Goal: Information Seeking & Learning: Learn about a topic

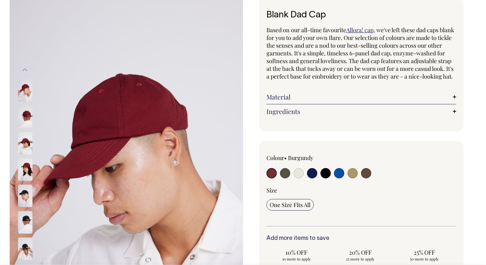
scroll to position [40, 0]
click at [365, 178] on input "radio" at bounding box center [366, 173] width 10 height 10
radio input "true"
select select "Espresso"
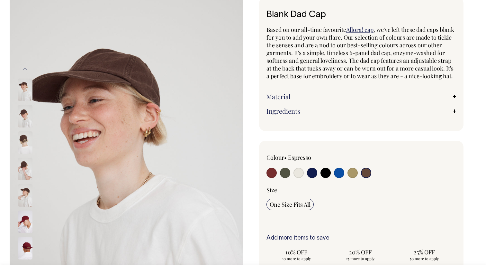
click at [22, 173] on img at bounding box center [25, 169] width 14 height 23
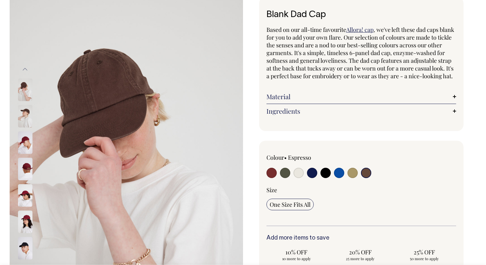
click at [22, 182] on div at bounding box center [34, 169] width 32 height 26
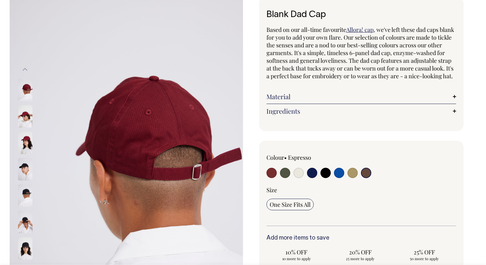
click at [365, 178] on input "radio" at bounding box center [366, 173] width 10 height 10
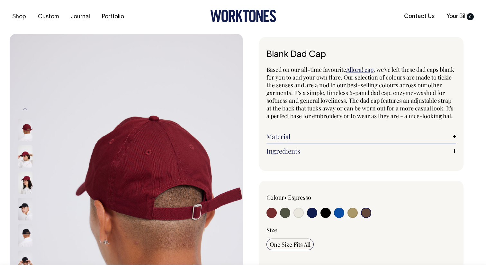
click at [345, 155] on link "Ingredients" at bounding box center [362, 151] width 190 height 8
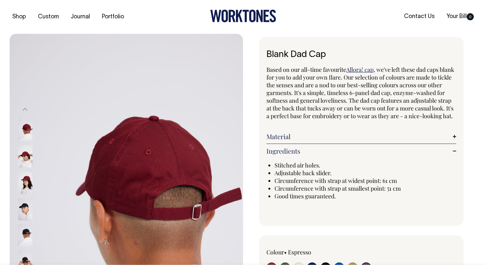
click at [344, 140] on link "Material" at bounding box center [362, 137] width 190 height 8
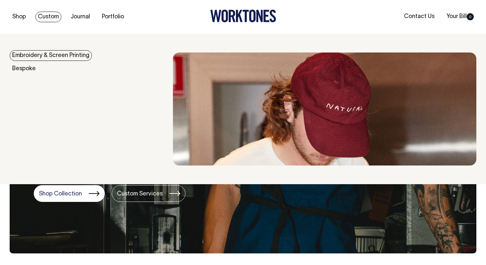
click at [60, 55] on link "Embroidery & Screen Printing" at bounding box center [51, 55] width 82 height 11
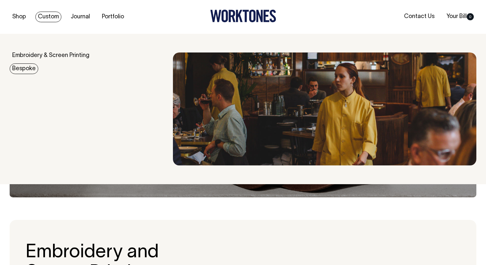
click at [28, 68] on link "Bespoke" at bounding box center [24, 68] width 29 height 11
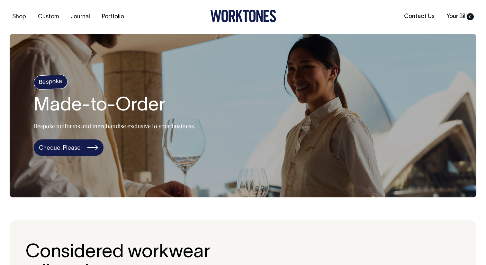
click at [88, 152] on link "Cheque, Please" at bounding box center [69, 147] width 70 height 17
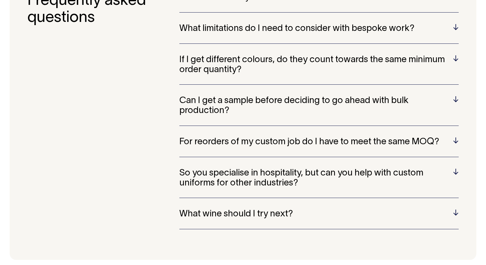
scroll to position [1738, 0]
click at [263, 96] on h5 "Can I get a sample before deciding to go ahead with bulk production?" at bounding box center [319, 106] width 280 height 20
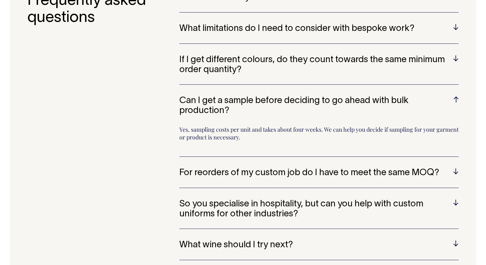
click at [264, 96] on h5 "Can I get a sample before deciding to go ahead with bulk production?" at bounding box center [319, 106] width 280 height 20
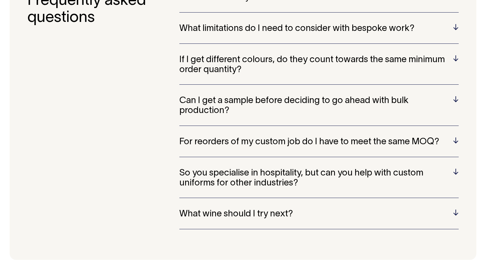
click at [260, 187] on div "What fabrics do you use? Wherever possible, we only work with cotton, linen or …" at bounding box center [319, 117] width 280 height 248
click at [260, 209] on h5 "What wine should I try next?" at bounding box center [319, 214] width 280 height 10
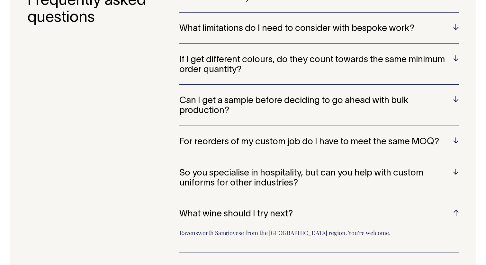
click at [260, 209] on h5 "What wine should I try next?" at bounding box center [319, 214] width 280 height 10
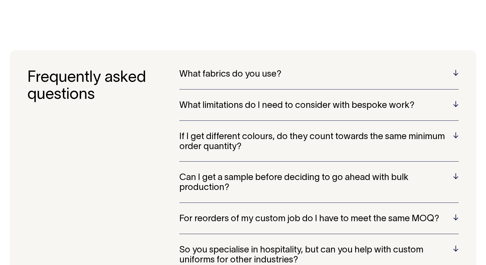
scroll to position [1661, 0]
click at [275, 101] on div "What limitations do I need to consider with bespoke work? It’s a pretty open sl…" at bounding box center [319, 111] width 280 height 20
click at [275, 101] on h5 "What limitations do I need to consider with bespoke work?" at bounding box center [319, 106] width 280 height 10
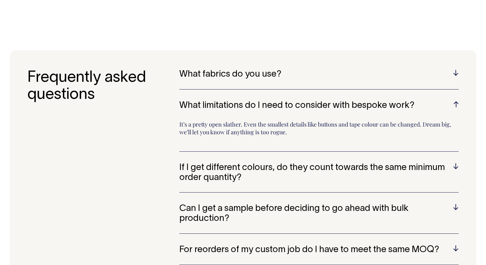
click at [277, 101] on h5 "What limitations do I need to consider with bespoke work?" at bounding box center [319, 106] width 280 height 10
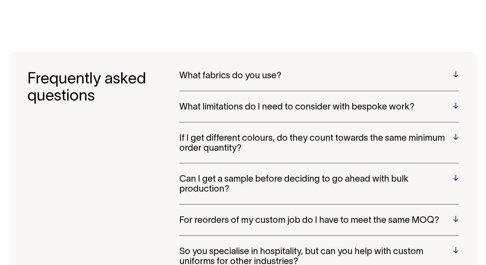
click at [274, 71] on h5 "What fabrics do you use?" at bounding box center [319, 76] width 280 height 10
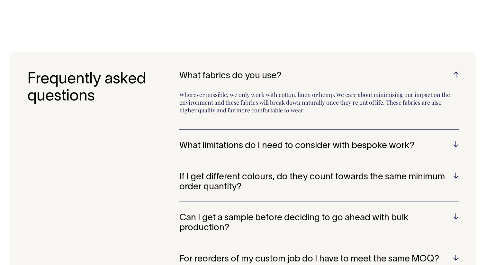
click at [274, 71] on h5 "What fabrics do you use?" at bounding box center [319, 76] width 280 height 10
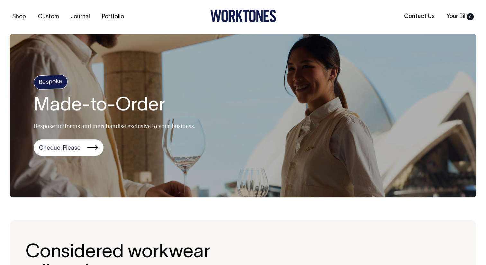
scroll to position [0, 0]
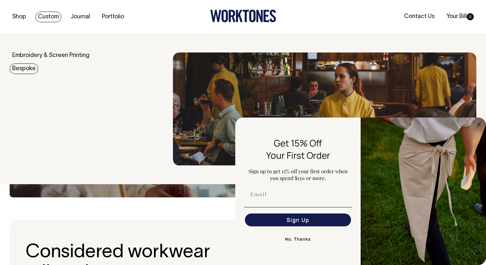
click at [22, 69] on link "Bespoke" at bounding box center [24, 68] width 29 height 11
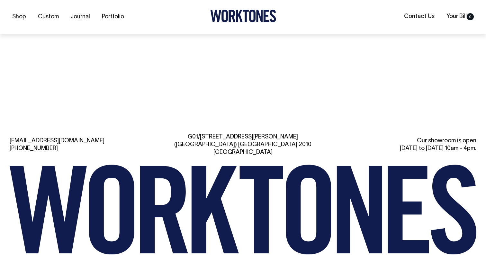
scroll to position [2572, 0]
